Goal: Task Accomplishment & Management: Use online tool/utility

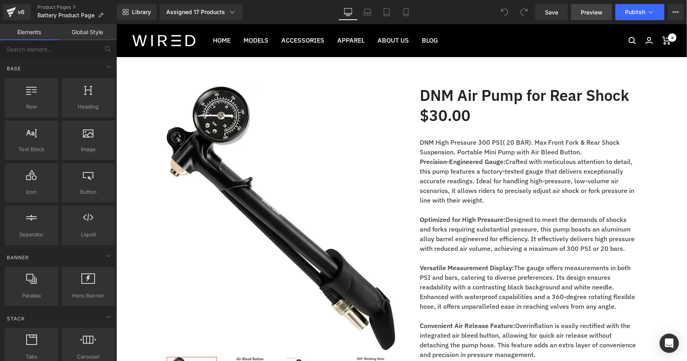
click at [591, 13] on span "Preview" at bounding box center [592, 12] width 22 height 8
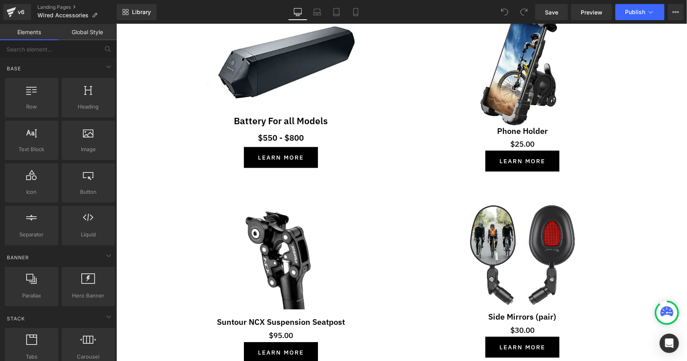
scroll to position [633, 0]
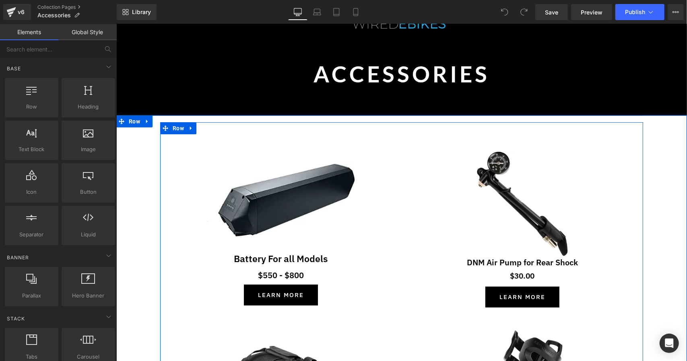
scroll to position [120, 0]
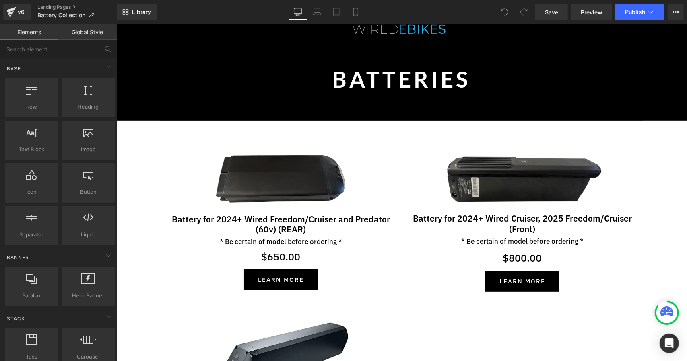
scroll to position [115, 0]
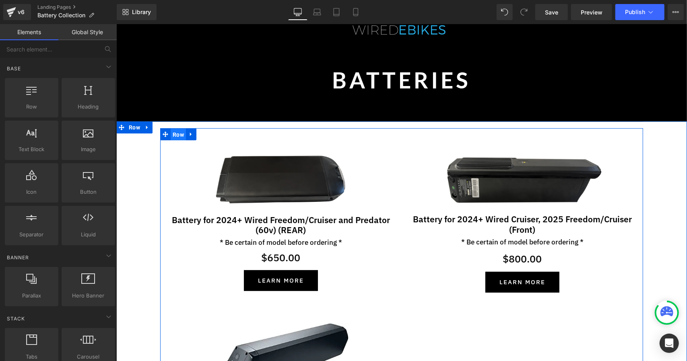
click at [172, 139] on span "Row" at bounding box center [177, 134] width 15 height 12
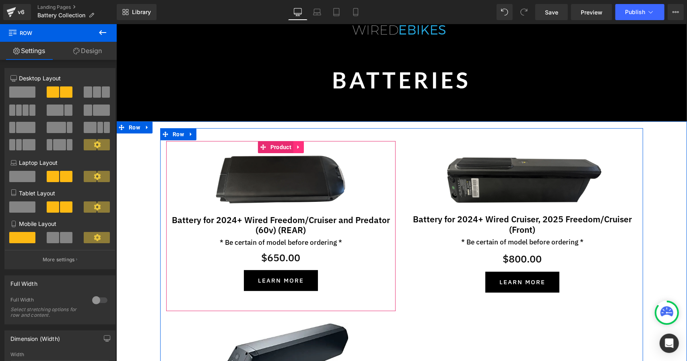
click at [297, 148] on icon at bounding box center [298, 147] width 6 height 6
click at [290, 146] on icon at bounding box center [293, 147] width 6 height 6
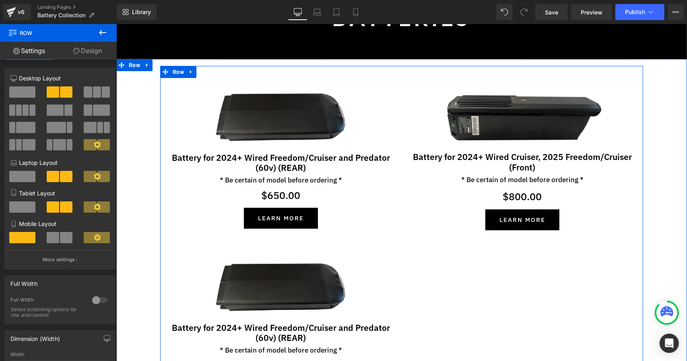
scroll to position [177, 0]
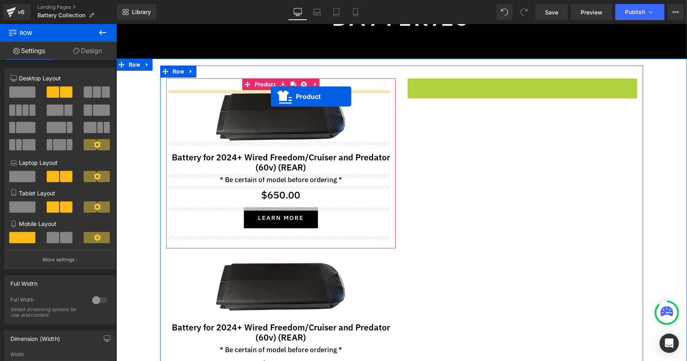
drag, startPoint x: 518, startPoint y: 82, endPoint x: 270, endPoint y: 96, distance: 247.8
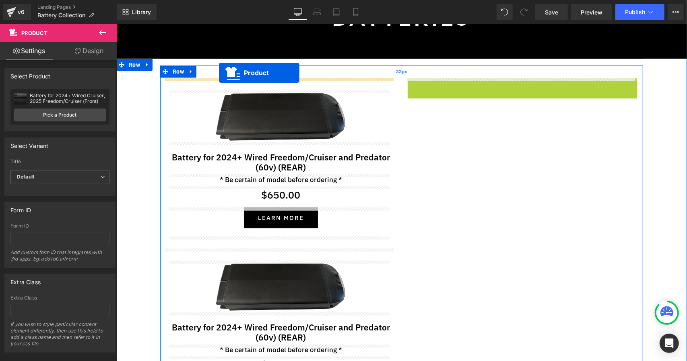
drag, startPoint x: 516, startPoint y: 83, endPoint x: 218, endPoint y: 72, distance: 297.5
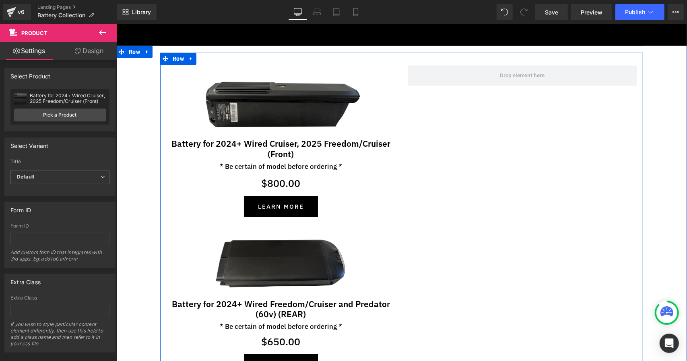
scroll to position [183, 0]
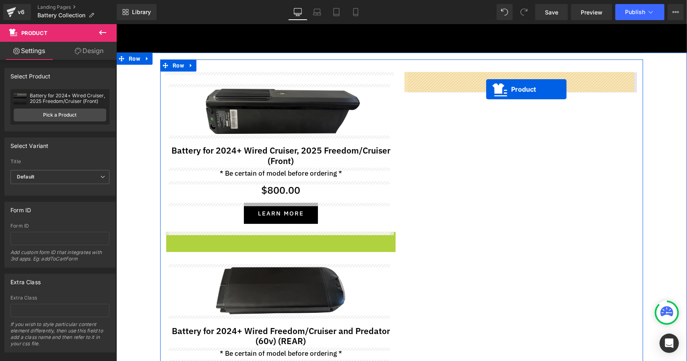
drag, startPoint x: 258, startPoint y: 238, endPoint x: 482, endPoint y: 90, distance: 267.7
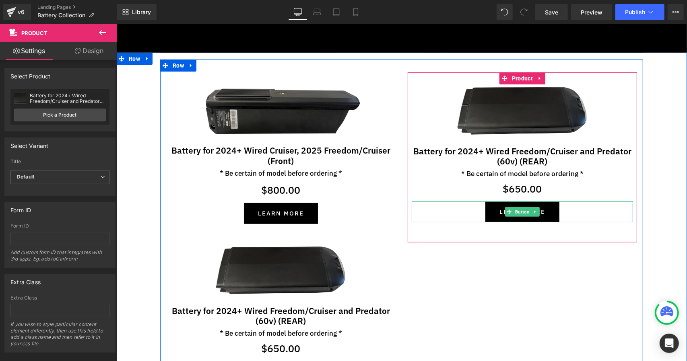
scroll to position [203, 0]
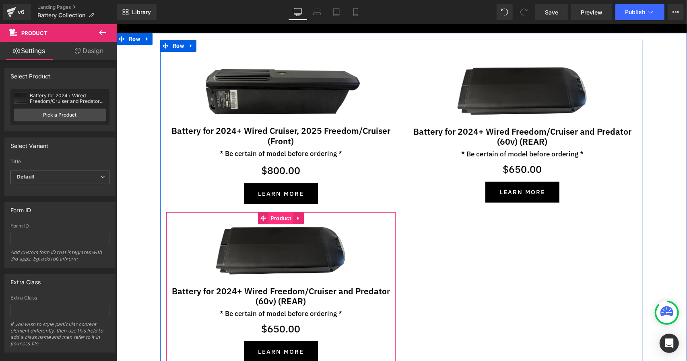
click at [279, 217] on span "Product" at bounding box center [280, 218] width 25 height 12
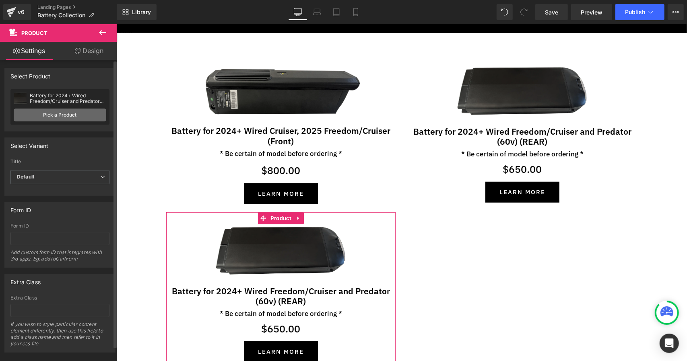
click at [73, 120] on link "Pick a Product" at bounding box center [60, 115] width 93 height 13
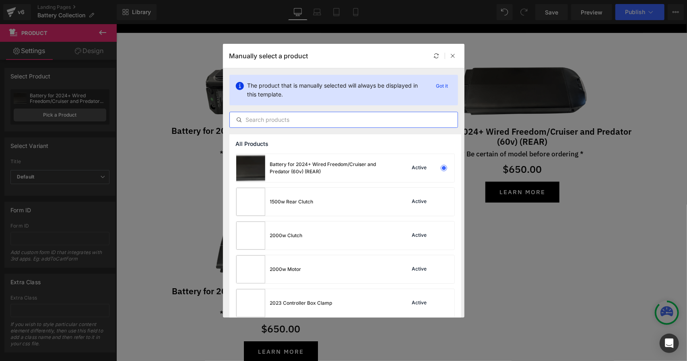
click at [283, 120] on input "text" at bounding box center [344, 120] width 228 height 10
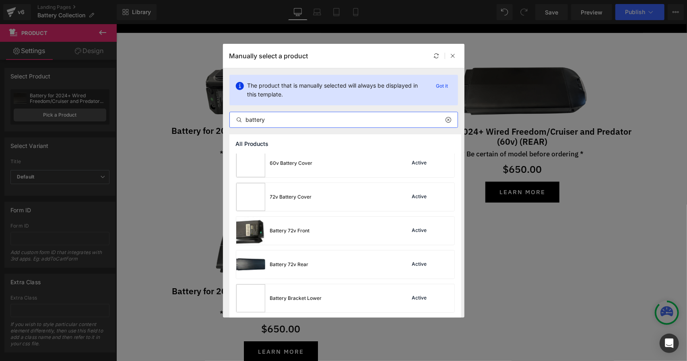
scroll to position [141, 0]
type input "battery"
click at [291, 223] on div "Battery 72v Front" at bounding box center [273, 230] width 74 height 28
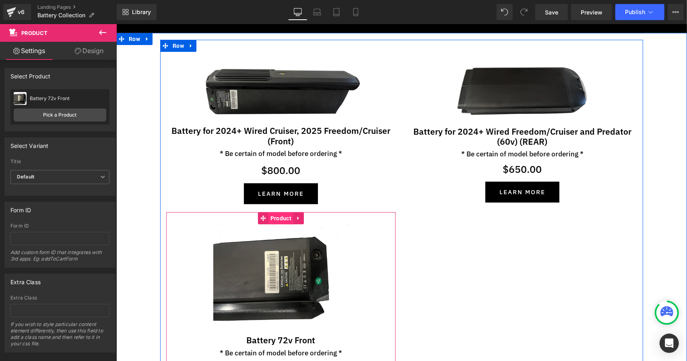
click at [280, 220] on span "Product" at bounding box center [280, 218] width 25 height 12
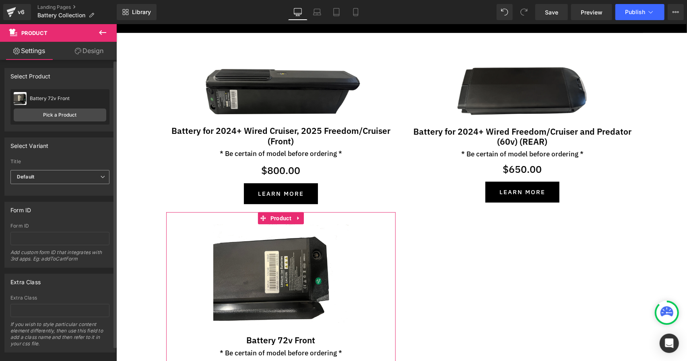
click at [74, 170] on span "Default" at bounding box center [59, 177] width 99 height 14
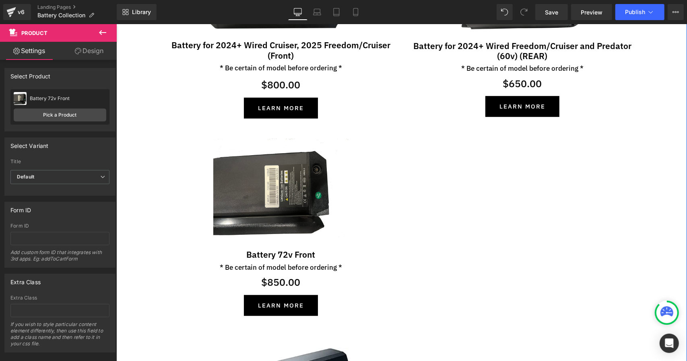
scroll to position [289, 0]
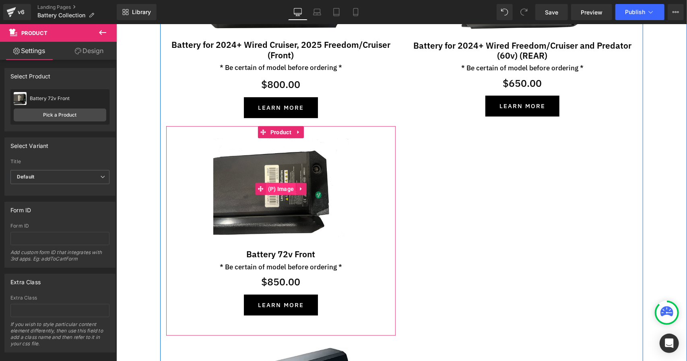
click at [280, 187] on span "(P) Image" at bounding box center [281, 189] width 30 height 12
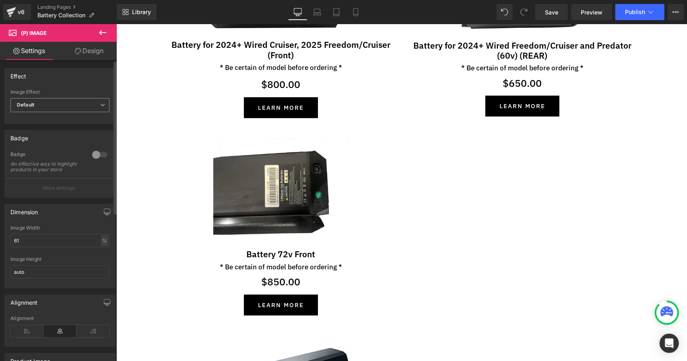
click at [64, 99] on span "Default" at bounding box center [59, 105] width 99 height 14
click at [80, 80] on div "Effect" at bounding box center [60, 75] width 110 height 15
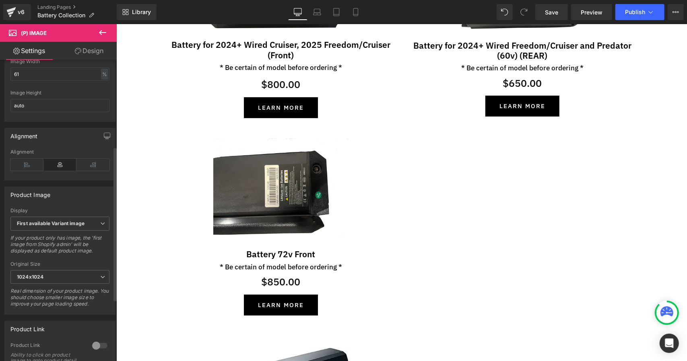
scroll to position [169, 0]
click at [64, 220] on span "First available Variant image" at bounding box center [59, 221] width 99 height 14
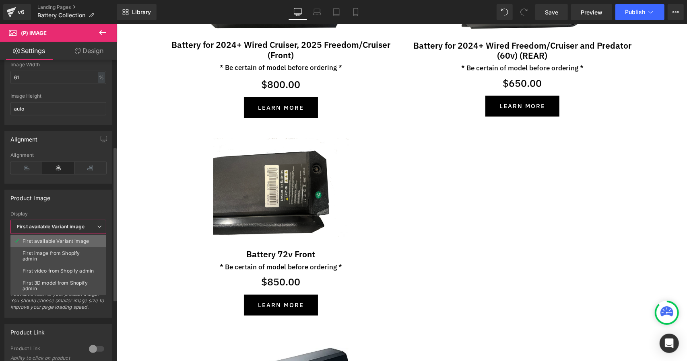
click at [61, 235] on li "First available Variant image" at bounding box center [58, 241] width 96 height 12
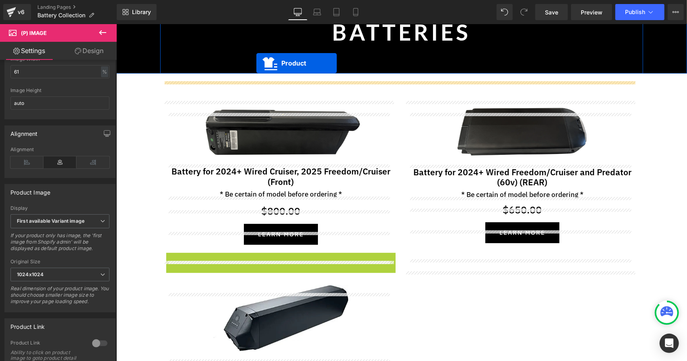
scroll to position [154, 0]
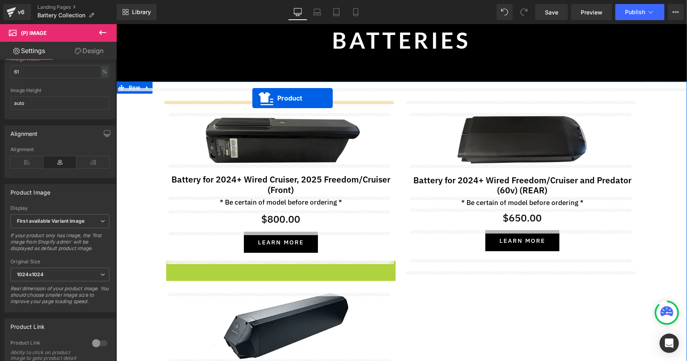
drag, startPoint x: 280, startPoint y: 230, endPoint x: 252, endPoint y: 98, distance: 134.9
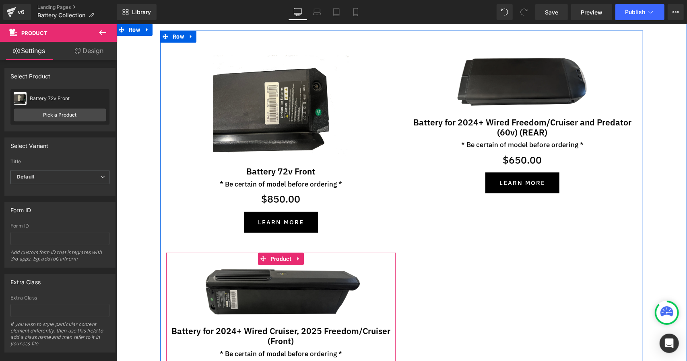
scroll to position [214, 0]
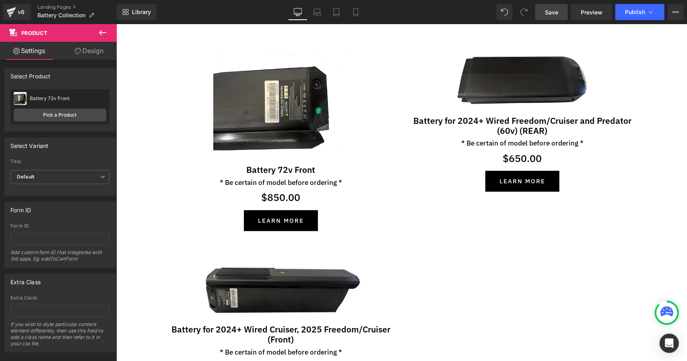
click at [547, 10] on span "Save" at bounding box center [551, 12] width 13 height 8
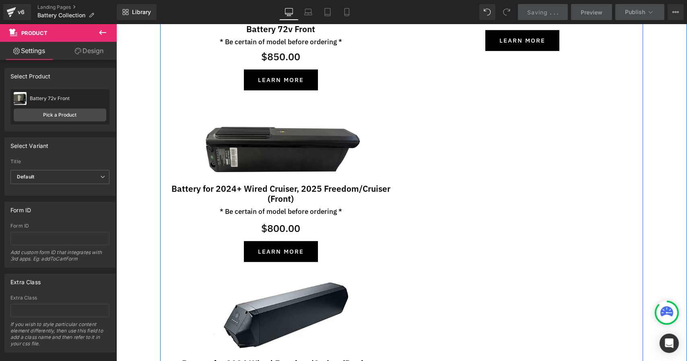
scroll to position [356, 0]
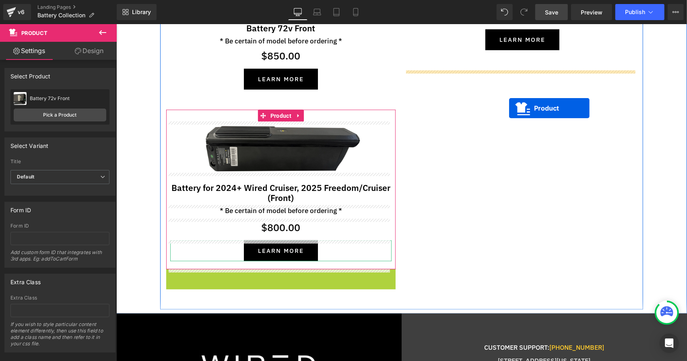
drag, startPoint x: 280, startPoint y: 278, endPoint x: 509, endPoint y: 108, distance: 285.2
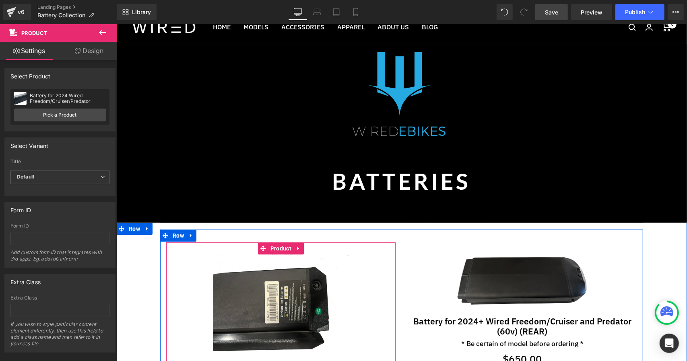
scroll to position [0, 0]
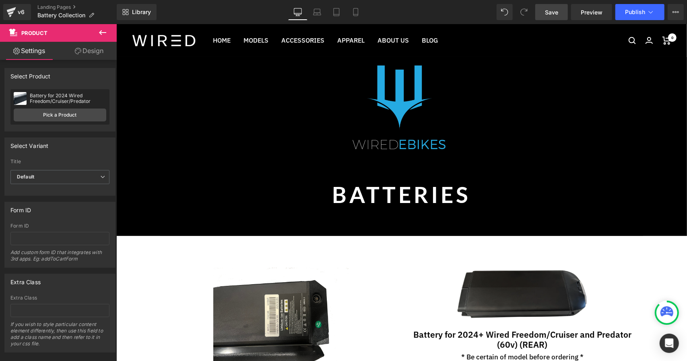
click at [546, 16] on span "Save" at bounding box center [551, 12] width 13 height 8
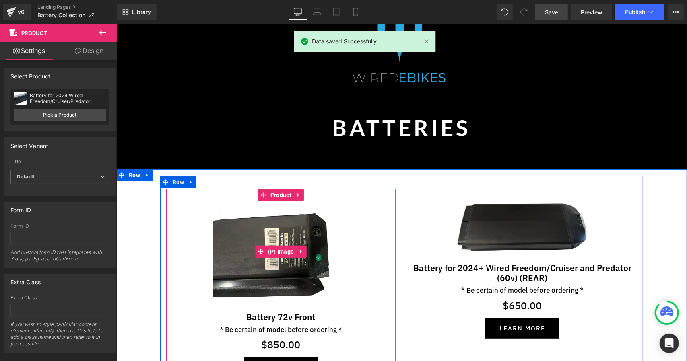
scroll to position [69, 0]
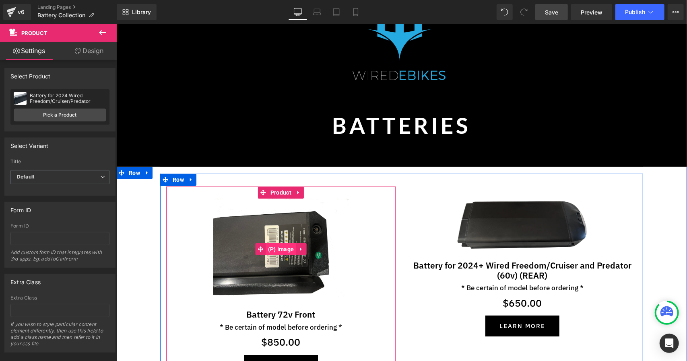
click at [276, 247] on span "(P) Image" at bounding box center [281, 249] width 30 height 12
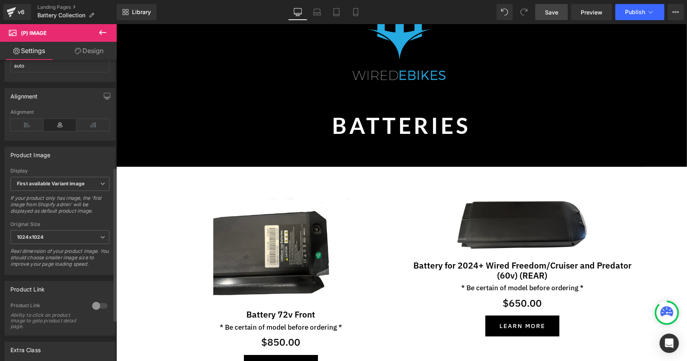
scroll to position [211, 0]
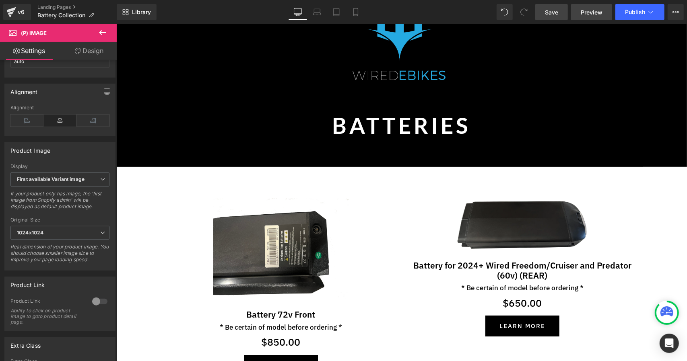
click at [593, 8] on span "Preview" at bounding box center [592, 12] width 22 height 8
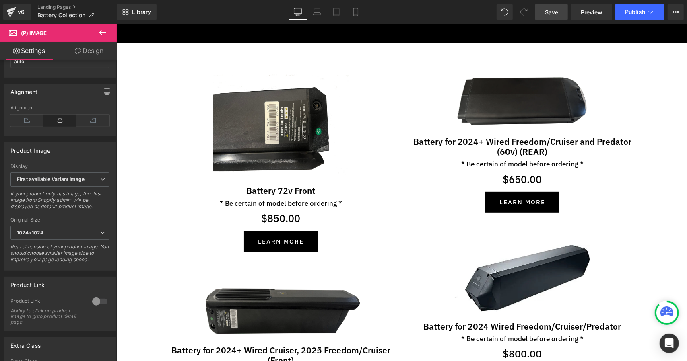
scroll to position [0, 0]
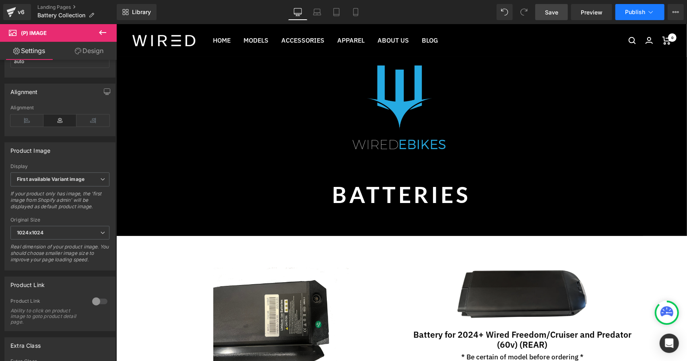
click at [636, 9] on span "Publish" at bounding box center [635, 12] width 20 height 6
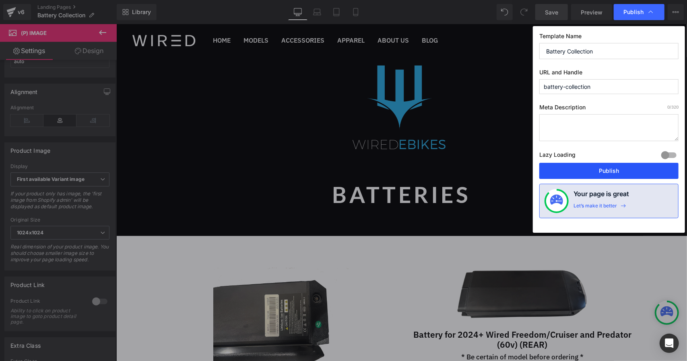
click at [579, 170] on button "Publish" at bounding box center [608, 171] width 139 height 16
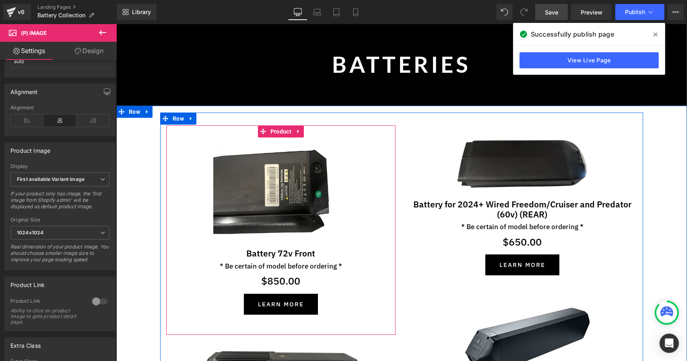
scroll to position [133, 0]
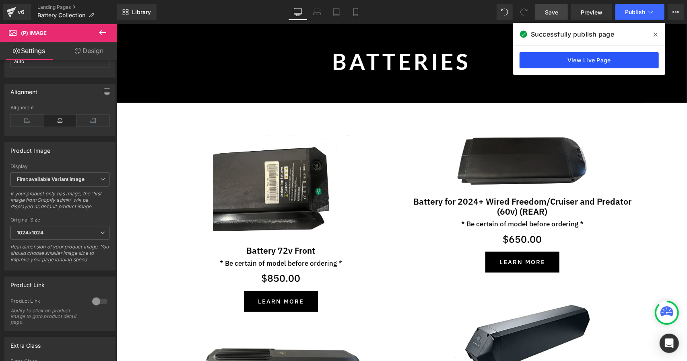
click at [584, 58] on link "View Live Page" at bounding box center [588, 60] width 139 height 16
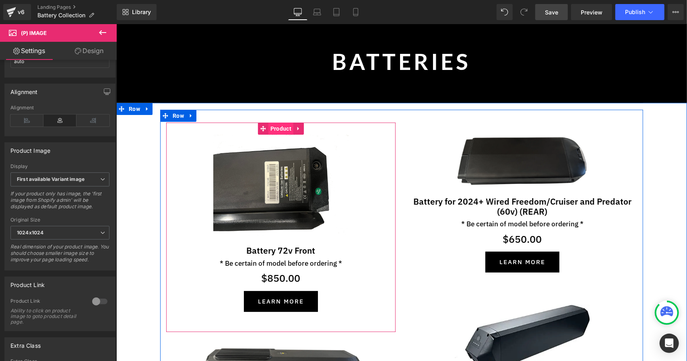
click at [278, 127] on span "Product" at bounding box center [280, 128] width 25 height 12
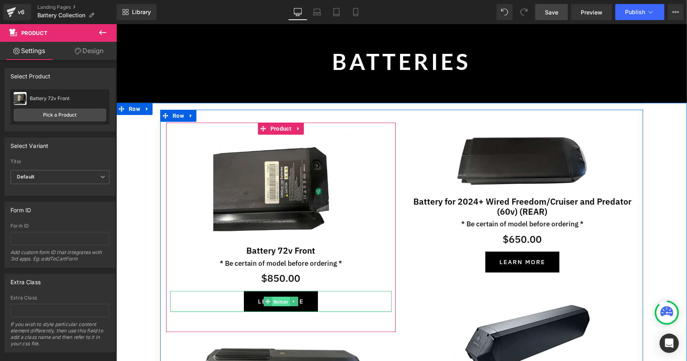
click at [274, 298] on span "Button" at bounding box center [281, 302] width 18 height 10
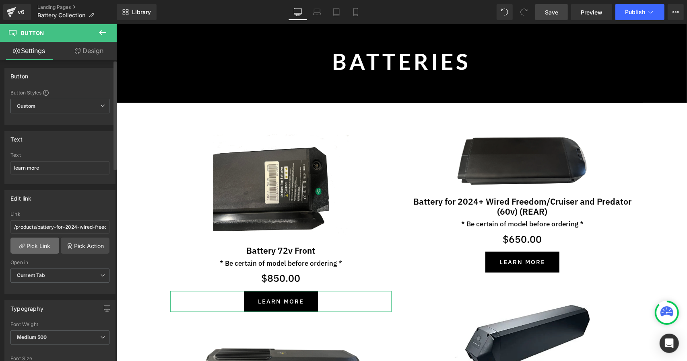
click at [46, 241] on link "Pick Link" at bounding box center [34, 246] width 49 height 16
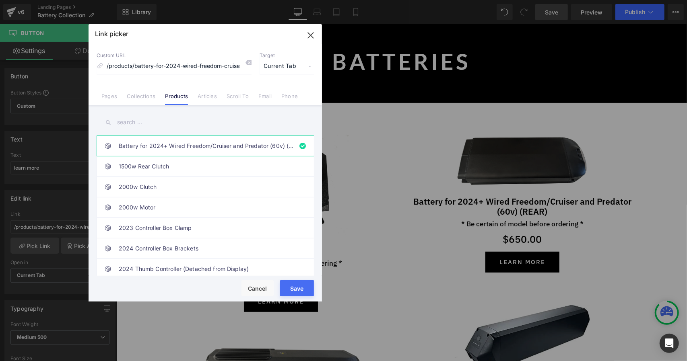
click at [144, 122] on input "text" at bounding box center [205, 122] width 217 height 18
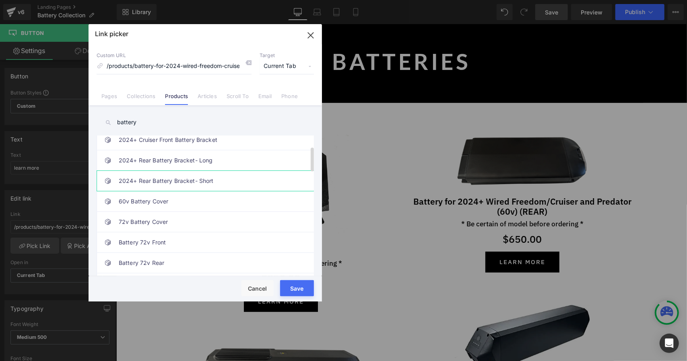
scroll to position [78, 0]
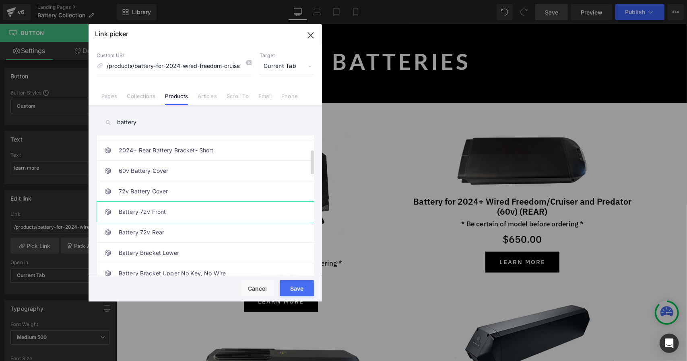
type input "battery"
click at [150, 211] on link "Battery 72v Front" at bounding box center [207, 212] width 177 height 20
type input "/products/battery-72v-front"
click at [293, 286] on button "Save" at bounding box center [297, 288] width 34 height 16
type input "/products/battery-72v-front"
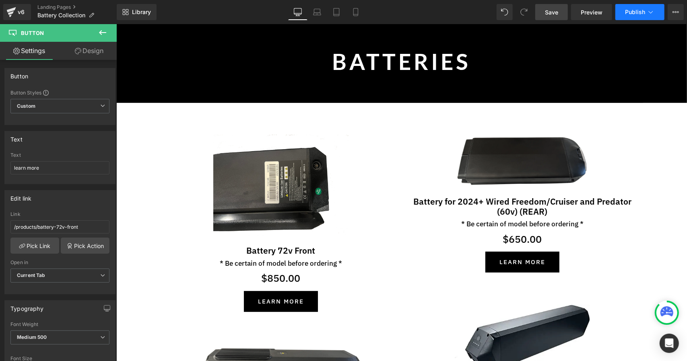
click at [638, 14] on span "Publish" at bounding box center [635, 12] width 20 height 6
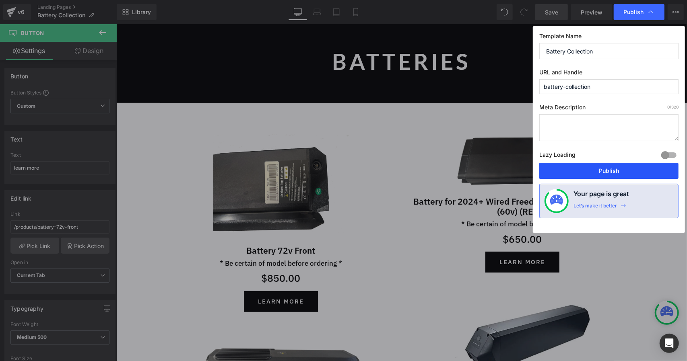
click at [588, 169] on button "Publish" at bounding box center [608, 171] width 139 height 16
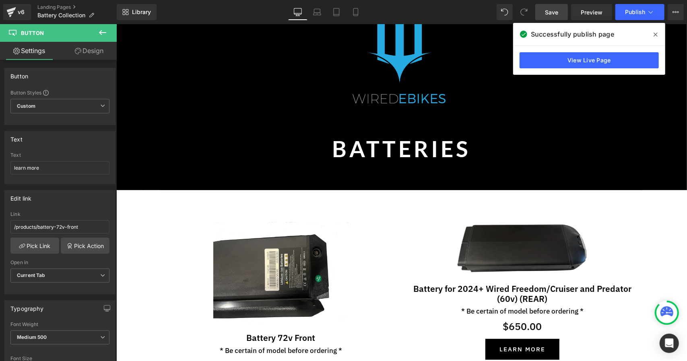
scroll to position [50, 0]
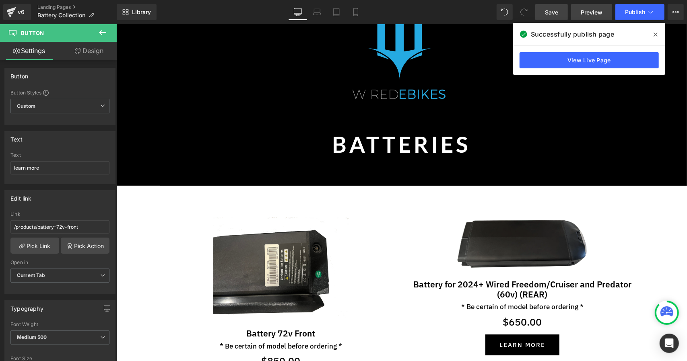
click at [589, 12] on span "Preview" at bounding box center [592, 12] width 22 height 8
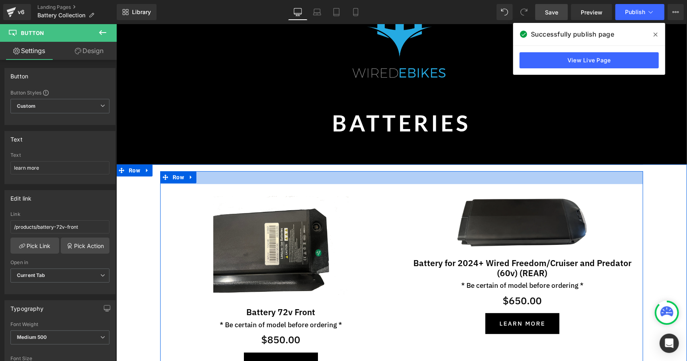
scroll to position [72, 0]
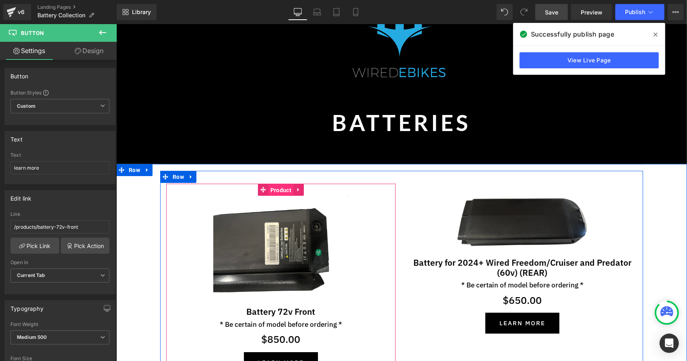
click at [276, 191] on span "Product" at bounding box center [280, 190] width 25 height 12
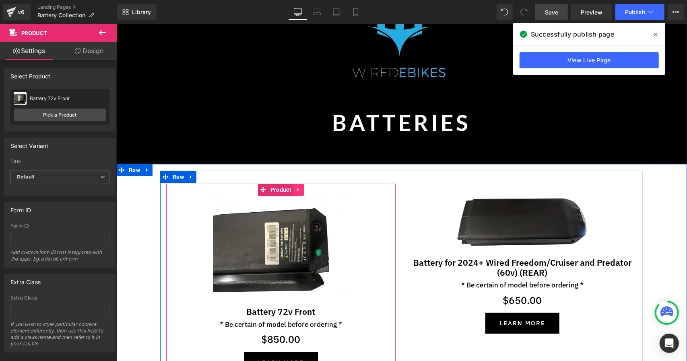
click at [293, 191] on link at bounding box center [298, 189] width 10 height 12
click at [290, 190] on icon at bounding box center [293, 190] width 6 height 6
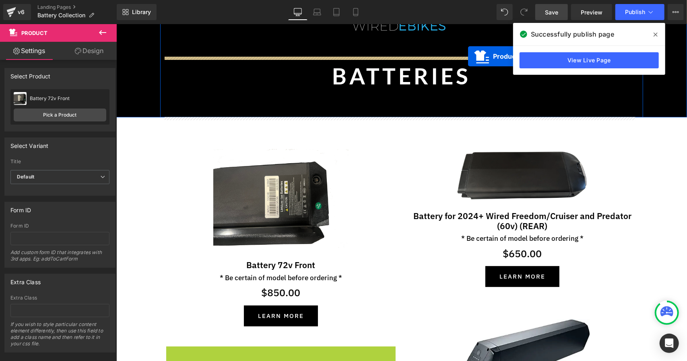
scroll to position [95, 0]
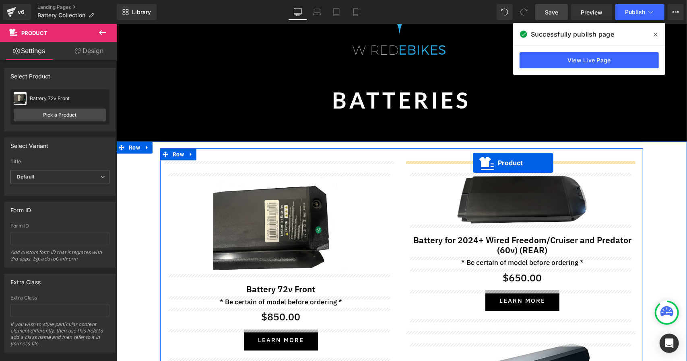
drag, startPoint x: 255, startPoint y: 253, endPoint x: 472, endPoint y: 163, distance: 235.5
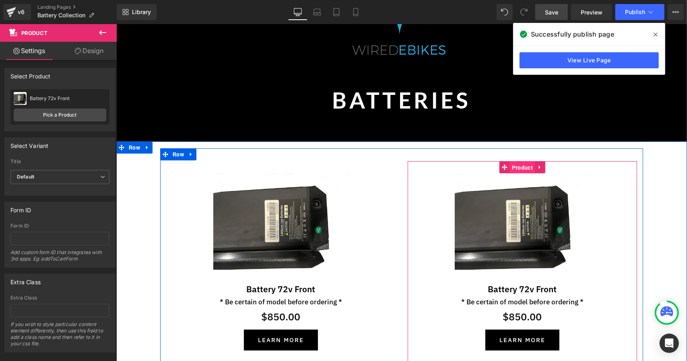
click at [514, 169] on span "Product" at bounding box center [521, 167] width 25 height 12
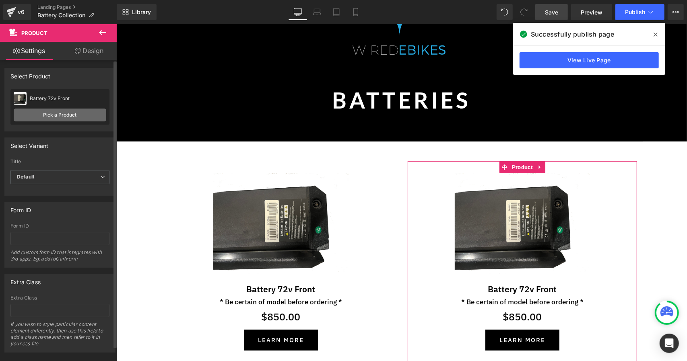
click at [68, 113] on link "Pick a Product" at bounding box center [60, 115] width 93 height 13
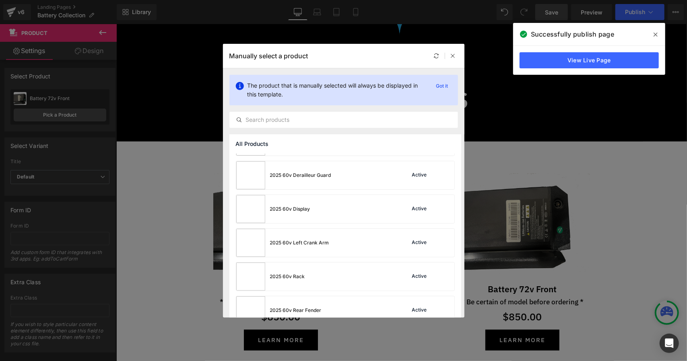
scroll to position [581, 0]
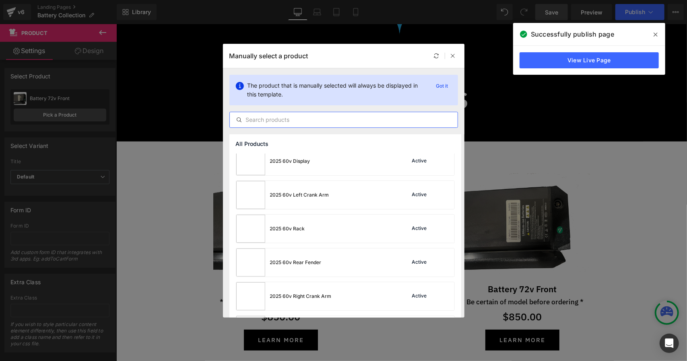
click at [289, 118] on input "text" at bounding box center [344, 120] width 228 height 10
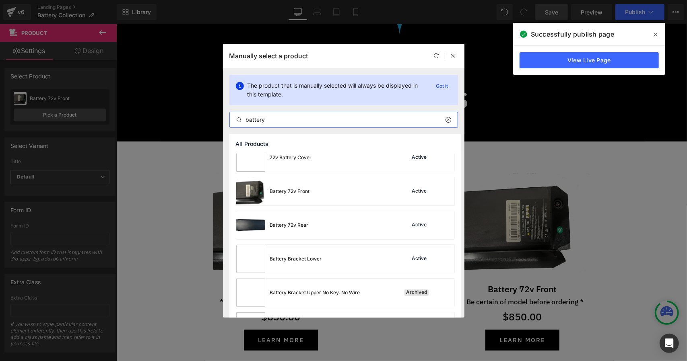
scroll to position [181, 0]
type input "battery"
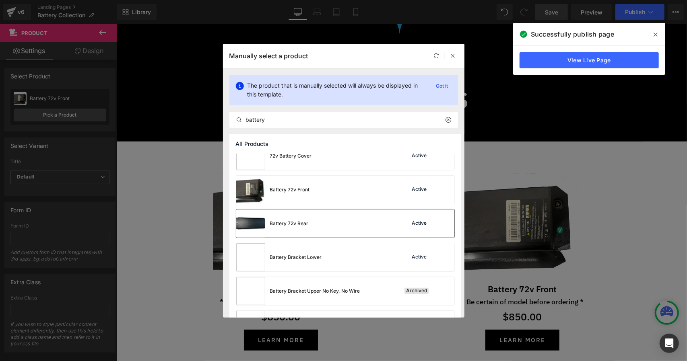
click at [254, 223] on img at bounding box center [250, 224] width 29 height 28
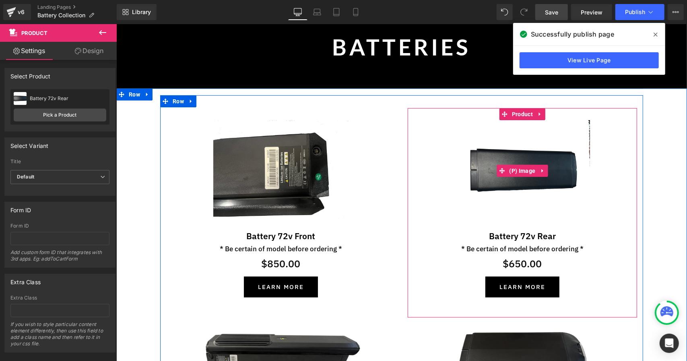
scroll to position [149, 0]
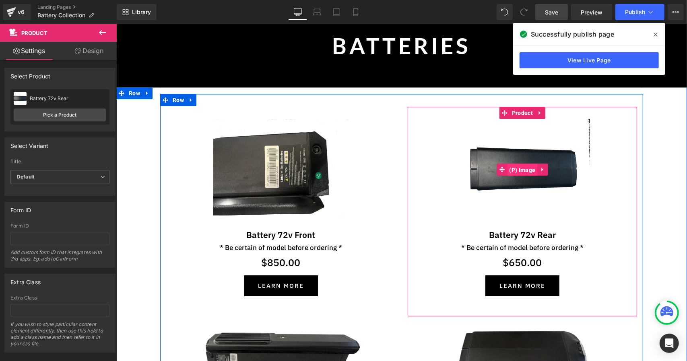
click at [529, 164] on span "(P) Image" at bounding box center [522, 170] width 30 height 12
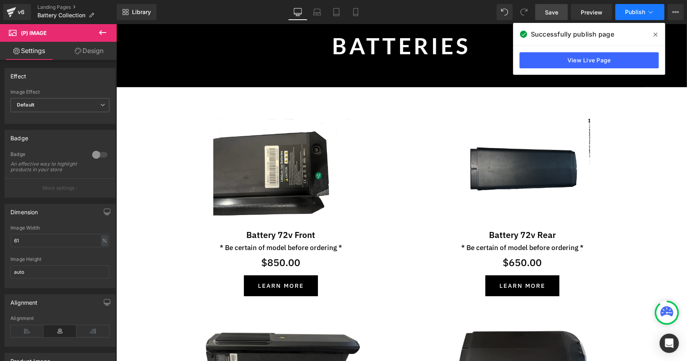
click at [630, 12] on span "Publish" at bounding box center [635, 12] width 20 height 6
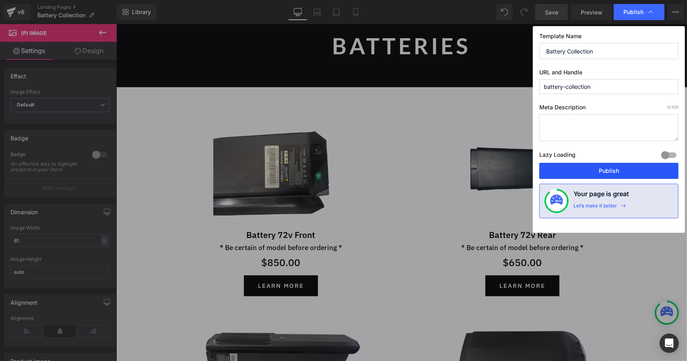
click at [560, 163] on button "Publish" at bounding box center [608, 171] width 139 height 16
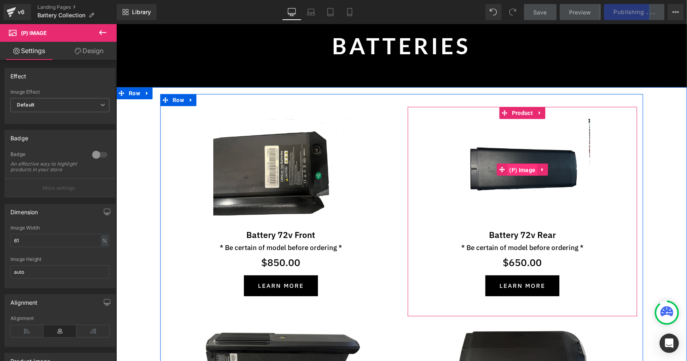
click at [513, 169] on span "(P) Image" at bounding box center [522, 170] width 30 height 12
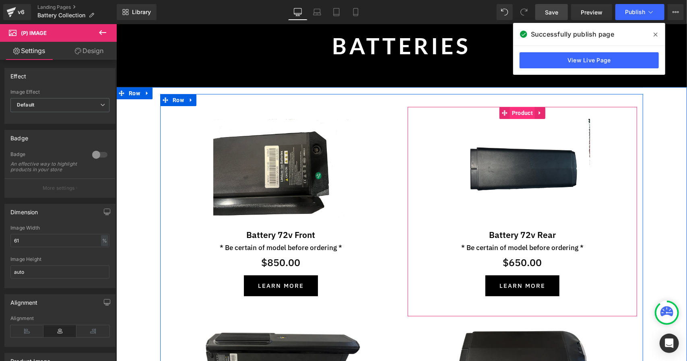
click at [523, 112] on span "Product" at bounding box center [521, 113] width 25 height 12
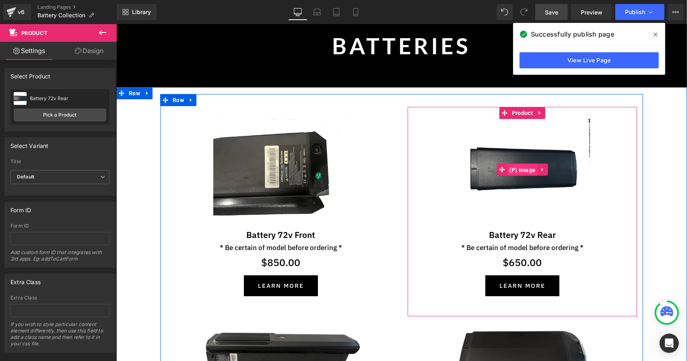
click at [521, 169] on span "(P) Image" at bounding box center [522, 170] width 30 height 12
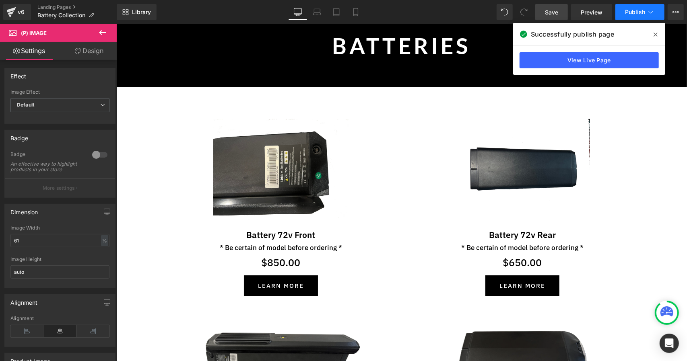
click at [631, 15] on button "Publish" at bounding box center [639, 12] width 49 height 16
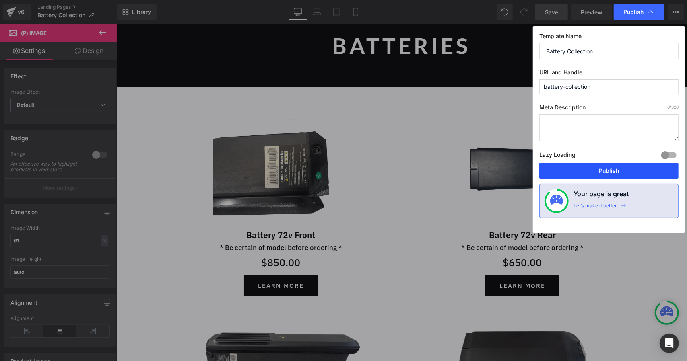
click at [565, 166] on button "Publish" at bounding box center [608, 171] width 139 height 16
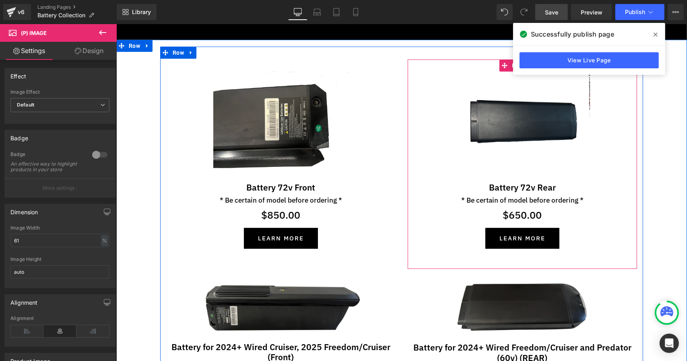
scroll to position [224, 0]
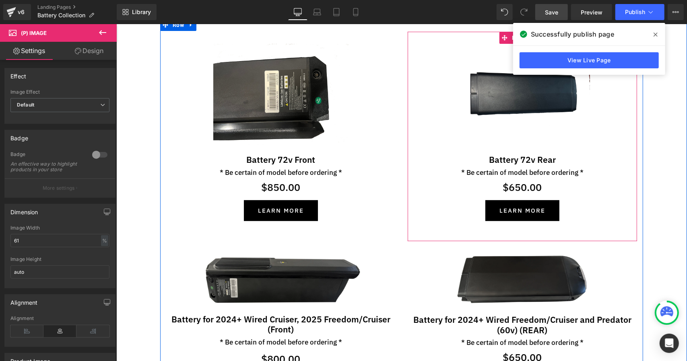
click at [518, 209] on div "learn more Button" at bounding box center [521, 210] width 221 height 21
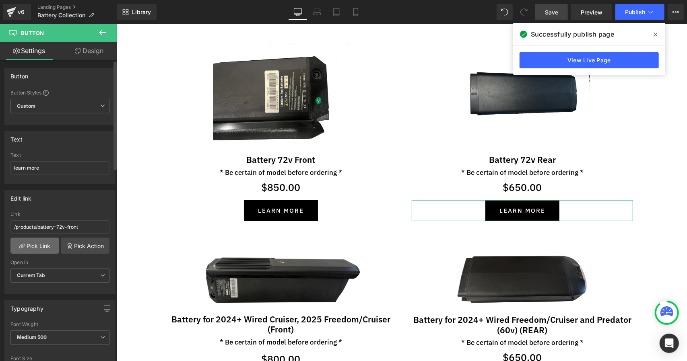
click at [35, 243] on link "Pick Link" at bounding box center [34, 246] width 49 height 16
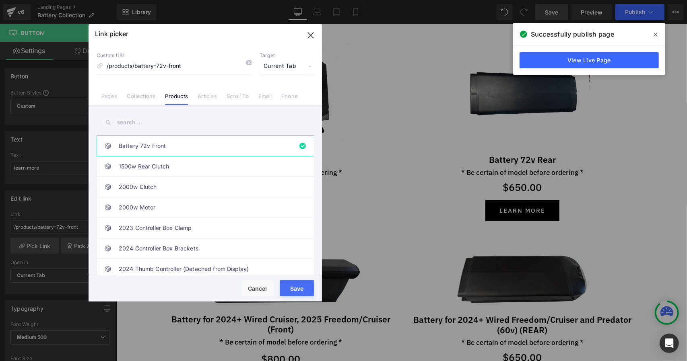
click at [150, 117] on input "text" at bounding box center [205, 122] width 217 height 18
type input "battery"
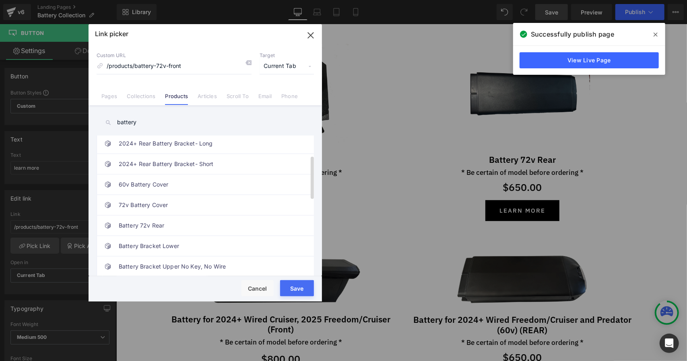
scroll to position [64, 0]
click at [150, 218] on link "Battery 72v Rear" at bounding box center [207, 225] width 177 height 20
type input "/products/battery-72v-rear"
click at [305, 286] on button "Save" at bounding box center [297, 288] width 34 height 16
type input "/products/battery-72v-rear"
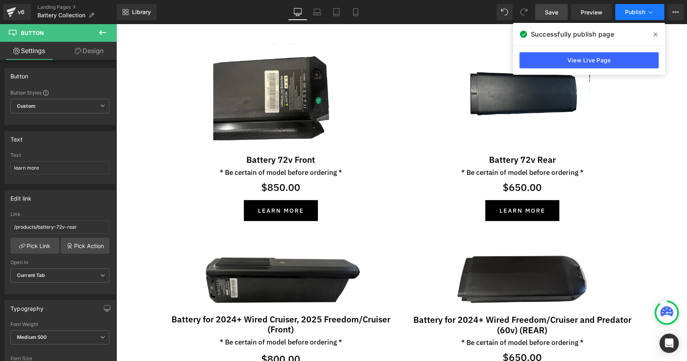
click at [633, 15] on span "Publish" at bounding box center [635, 12] width 20 height 6
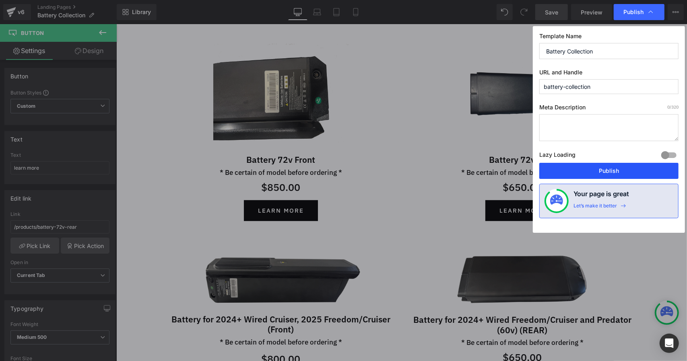
click at [585, 165] on button "Publish" at bounding box center [608, 171] width 139 height 16
